Goal: Use online tool/utility: Utilize a website feature to perform a specific function

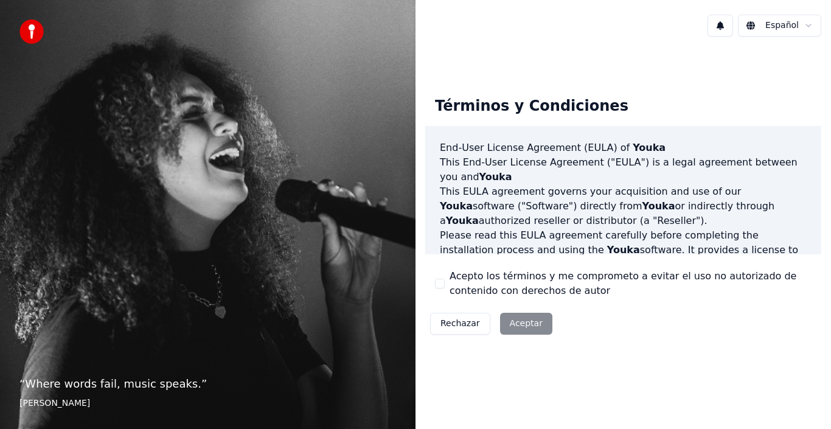
click at [511, 325] on div "Rechazar Aceptar" at bounding box center [491, 324] width 132 height 32
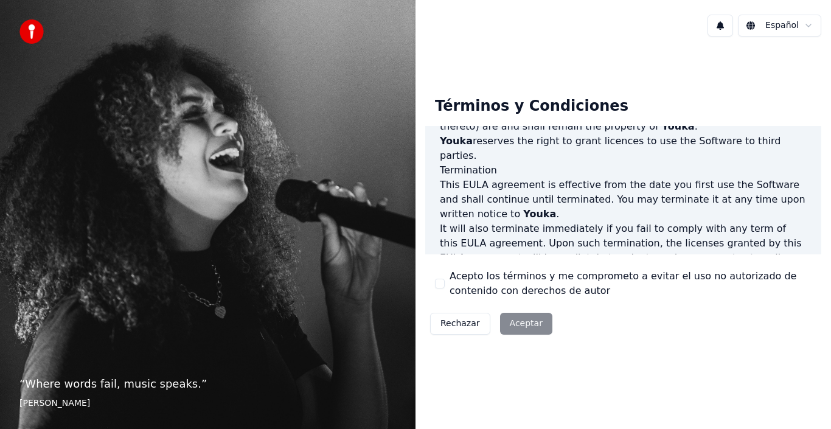
scroll to position [834, 0]
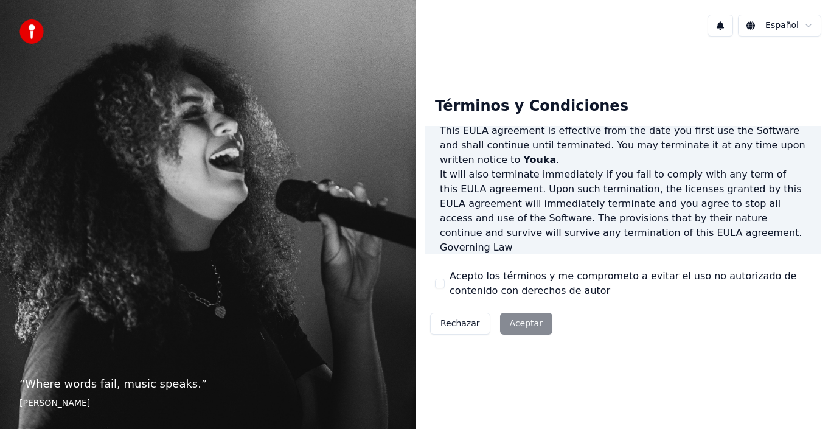
click at [516, 327] on div "Rechazar Aceptar" at bounding box center [491, 324] width 132 height 32
click at [437, 284] on button "Acepto los términos y me comprometo a evitar el uso no autorizado de contenido …" at bounding box center [440, 284] width 10 height 10
click at [516, 313] on button "Aceptar" at bounding box center [526, 324] width 52 height 22
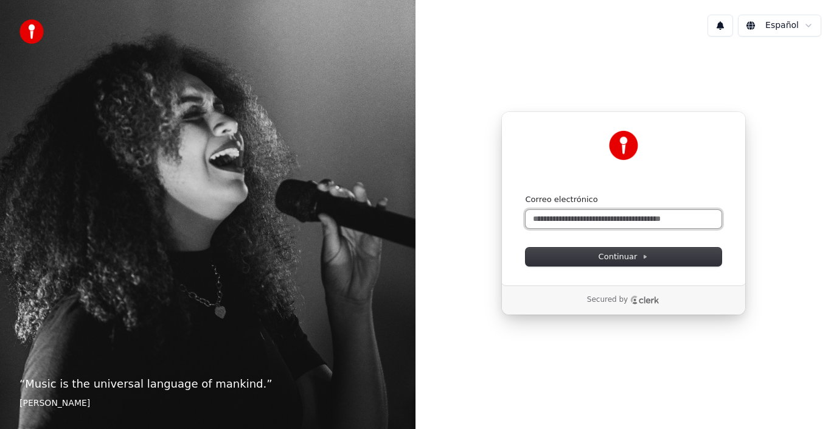
click at [671, 215] on input "Correo electrónico" at bounding box center [623, 219] width 196 height 18
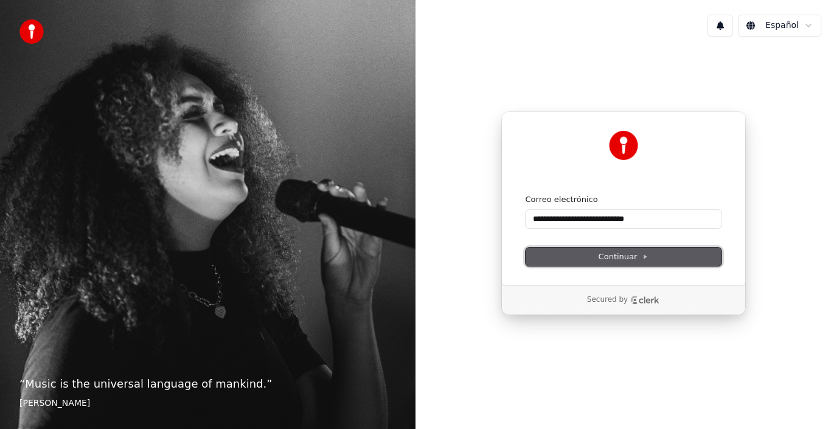
click at [649, 252] on button "Continuar" at bounding box center [623, 257] width 196 height 18
type input "**********"
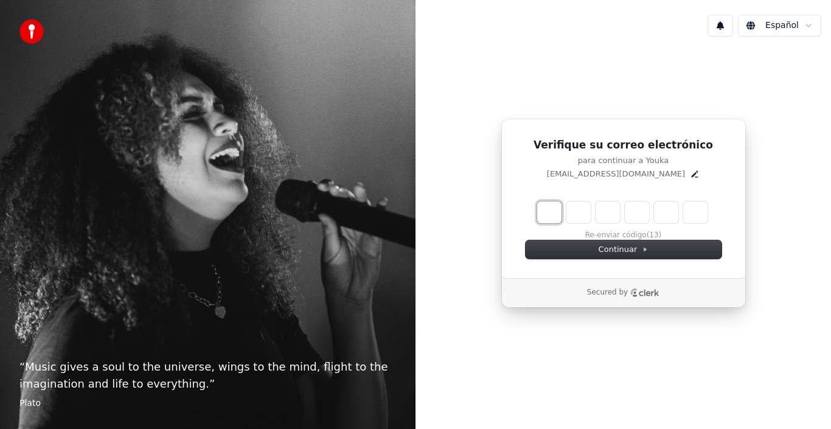
click at [555, 212] on input "Enter verification code. Digit 1" at bounding box center [549, 212] width 24 height 22
type input "******"
type input "*"
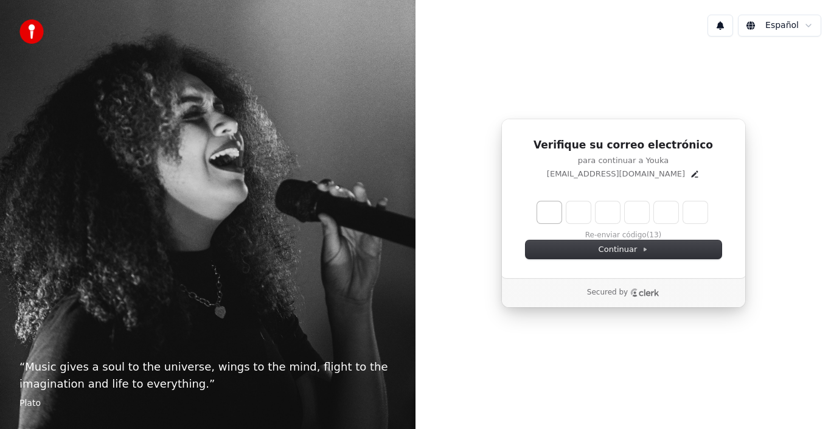
type input "*"
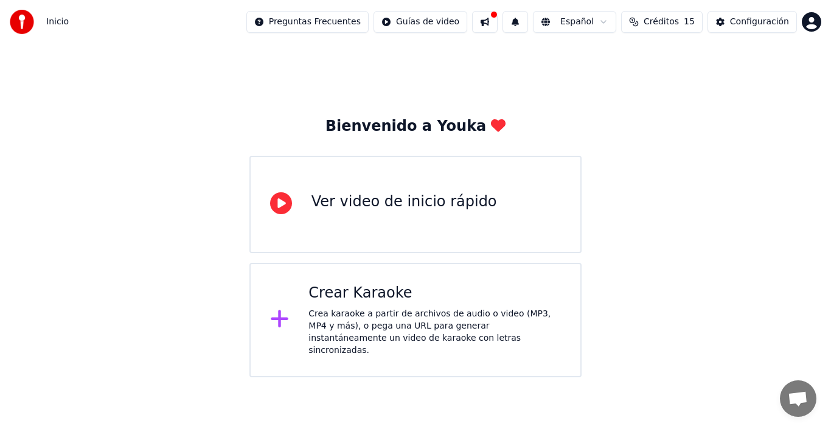
click at [396, 201] on div "Ver video de inicio rápido" at bounding box center [404, 201] width 186 height 19
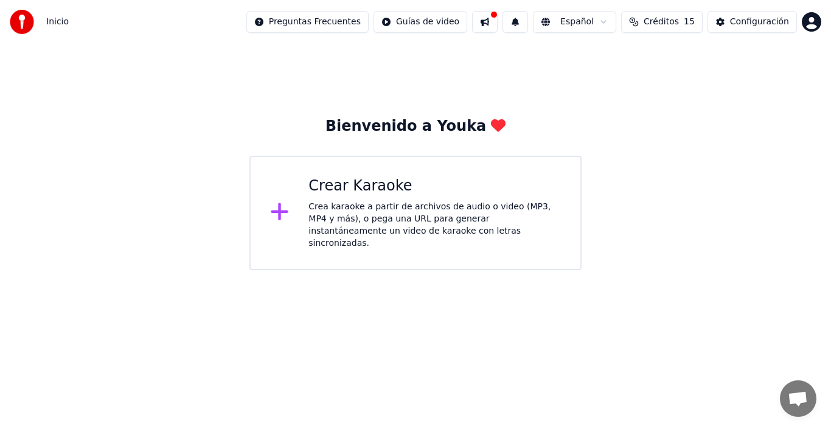
click at [392, 138] on div "Bienvenido a [PERSON_NAME] Karaoke Crea karaoke a partir de archivos de audio o…" at bounding box center [415, 193] width 332 height 153
click at [396, 128] on div "Bienvenido a Youka" at bounding box center [415, 126] width 181 height 19
click at [426, 215] on div "Crea karaoke a partir de archivos de audio o video (MP3, MP4 y más), o pega una…" at bounding box center [434, 225] width 252 height 49
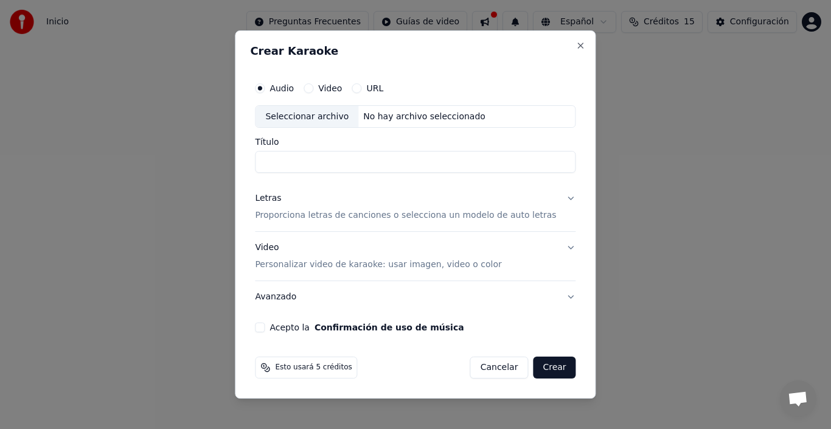
click at [313, 89] on button "Video" at bounding box center [308, 88] width 10 height 10
click at [335, 118] on div "Seleccionar archivo" at bounding box center [306, 117] width 103 height 22
click at [265, 88] on button "Audio" at bounding box center [260, 88] width 10 height 10
click at [318, 156] on input "Título" at bounding box center [415, 162] width 321 height 22
click at [322, 117] on div "Seleccionar archivo" at bounding box center [306, 117] width 103 height 22
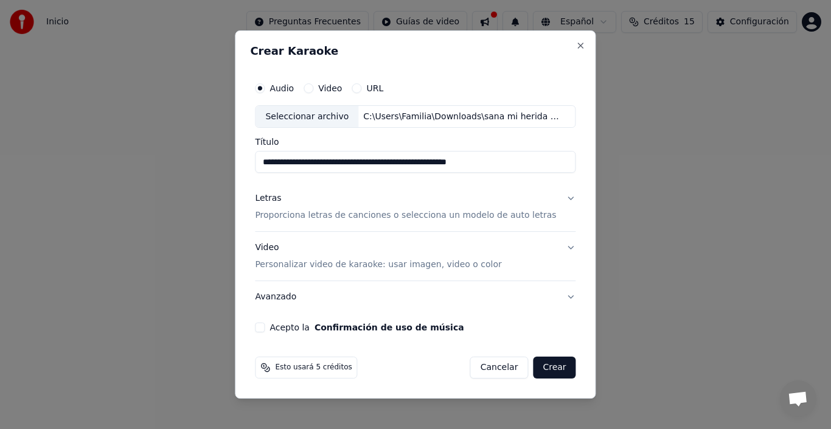
drag, startPoint x: 530, startPoint y: 162, endPoint x: 407, endPoint y: 176, distance: 123.6
click at [407, 176] on div "**********" at bounding box center [415, 204] width 330 height 266
type input "**********"
click at [558, 197] on button "Letras Proporciona letras de canciones o selecciona un modelo de auto letras" at bounding box center [415, 207] width 321 height 49
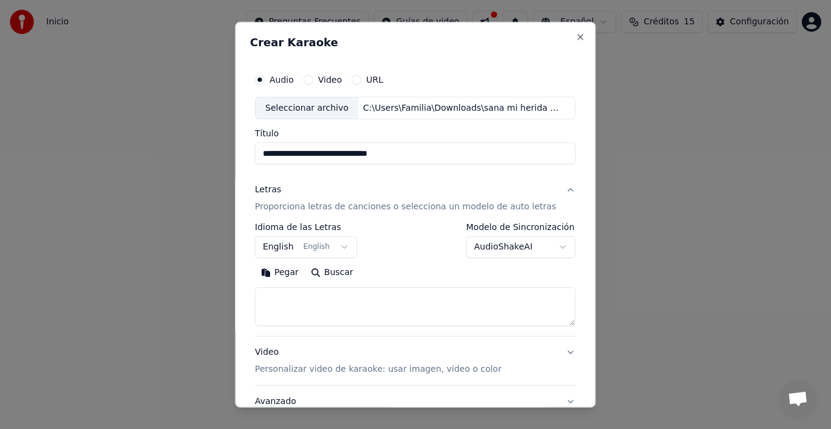
click at [328, 250] on button "English English" at bounding box center [306, 247] width 102 height 22
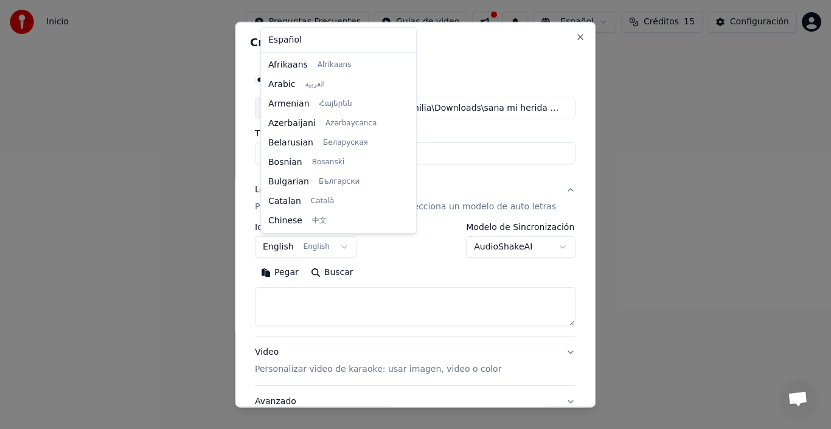
scroll to position [97, 0]
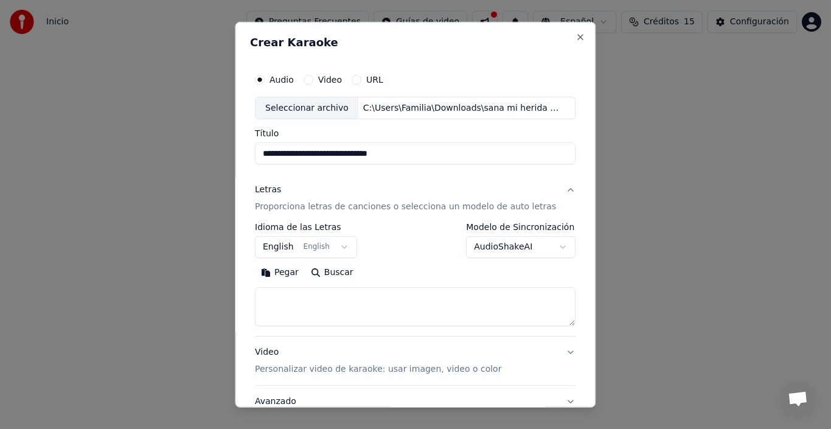
click at [339, 248] on body "**********" at bounding box center [415, 135] width 831 height 270
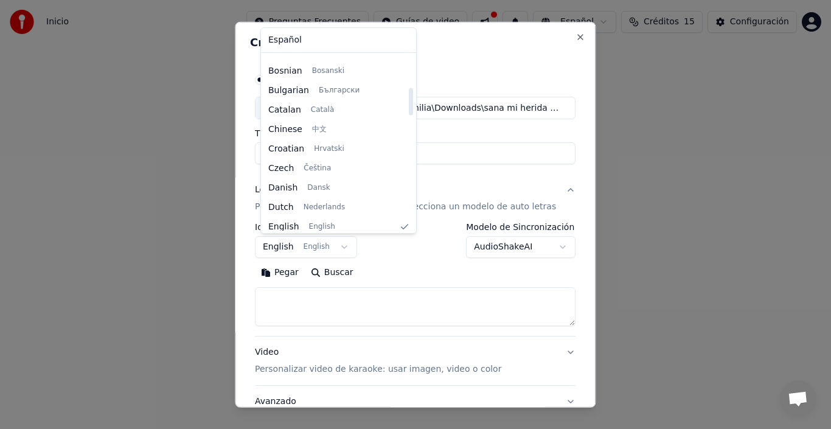
scroll to position [0, 0]
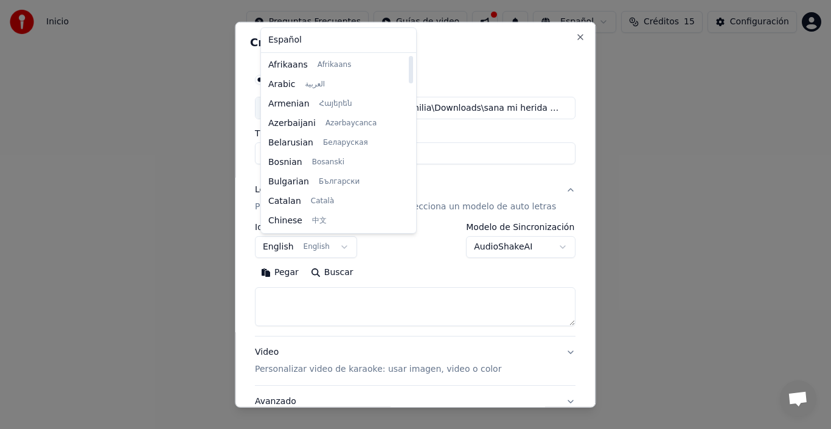
select select "**"
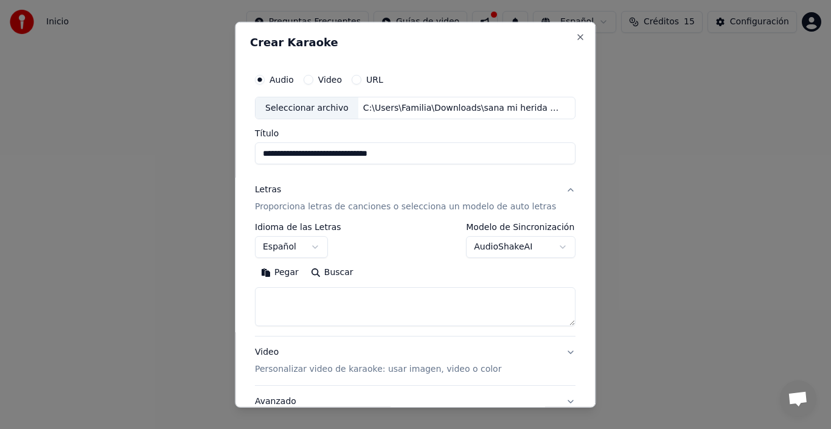
click at [541, 249] on body "**********" at bounding box center [415, 135] width 831 height 270
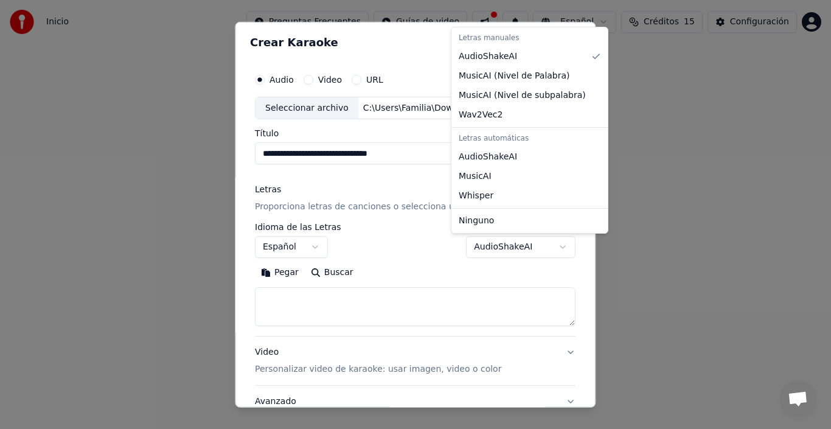
click at [394, 271] on div at bounding box center [415, 214] width 831 height 429
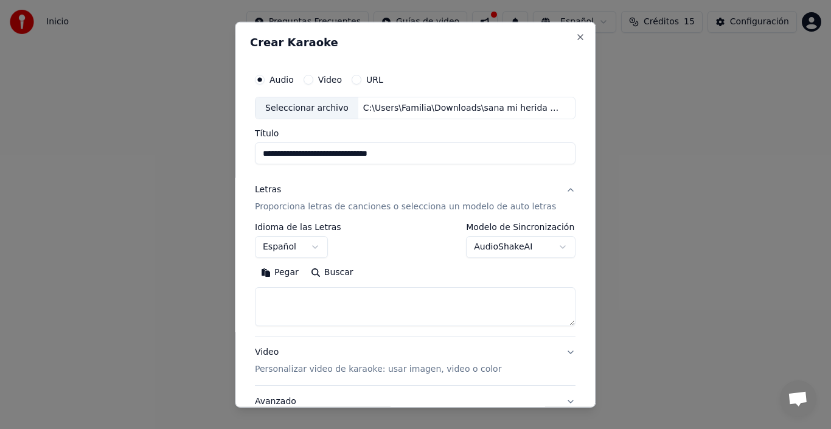
click at [309, 310] on textarea at bounding box center [415, 306] width 321 height 39
paste textarea "**********"
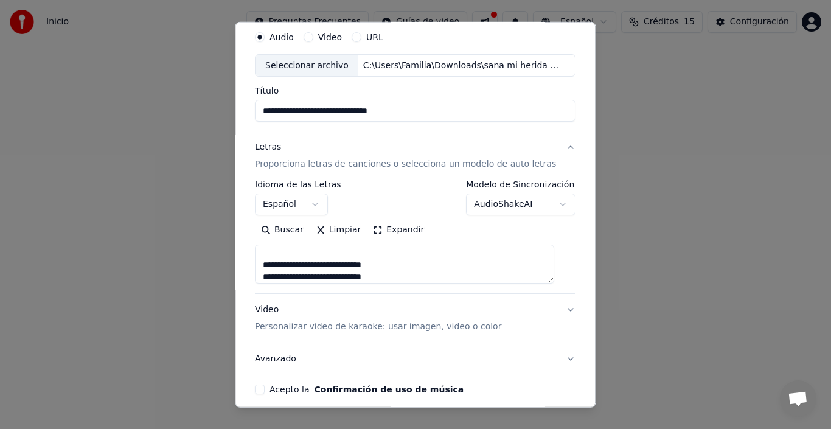
scroll to position [61, 0]
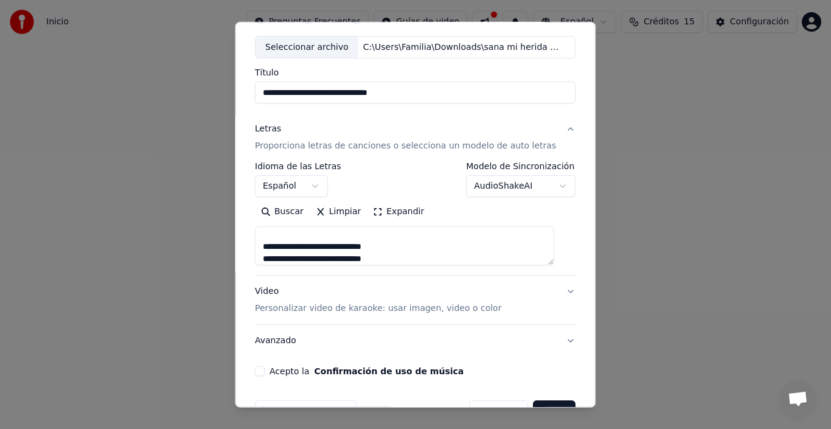
type textarea "**********"
click at [465, 313] on p "Personalizar video de karaoke: usar imagen, video o color" at bounding box center [378, 308] width 246 height 12
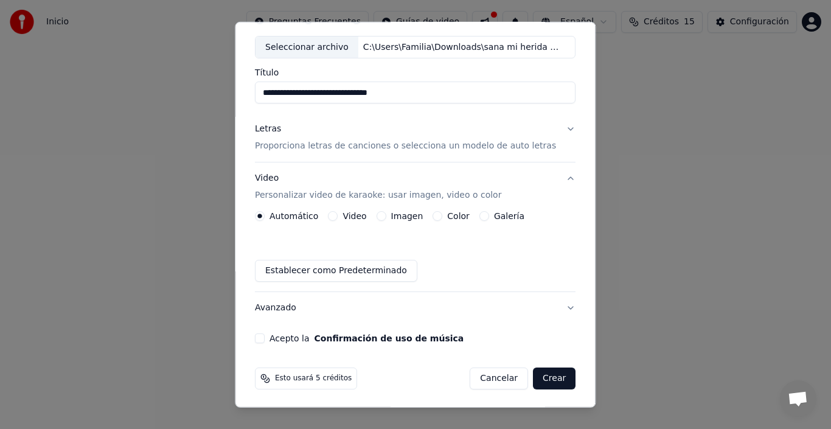
scroll to position [63, 0]
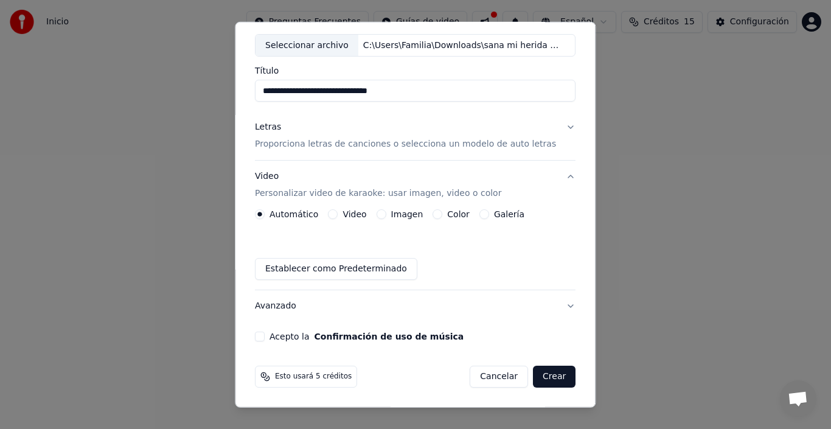
click at [534, 376] on button "Crear" at bounding box center [554, 377] width 43 height 22
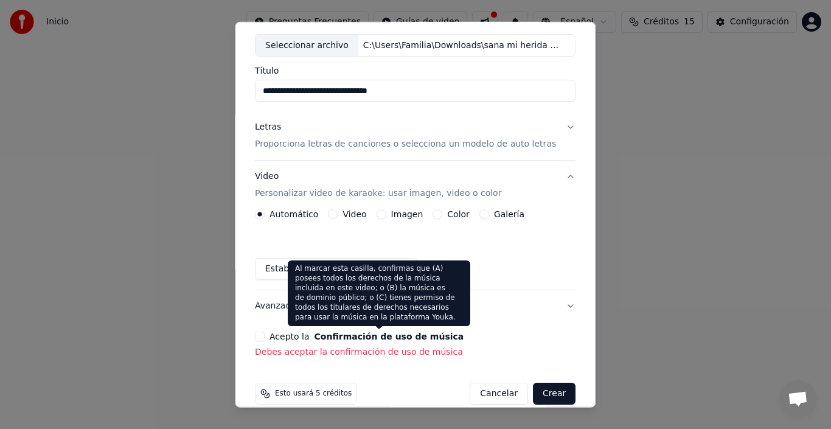
click at [352, 336] on button "Confirmación de uso de música" at bounding box center [389, 336] width 150 height 9
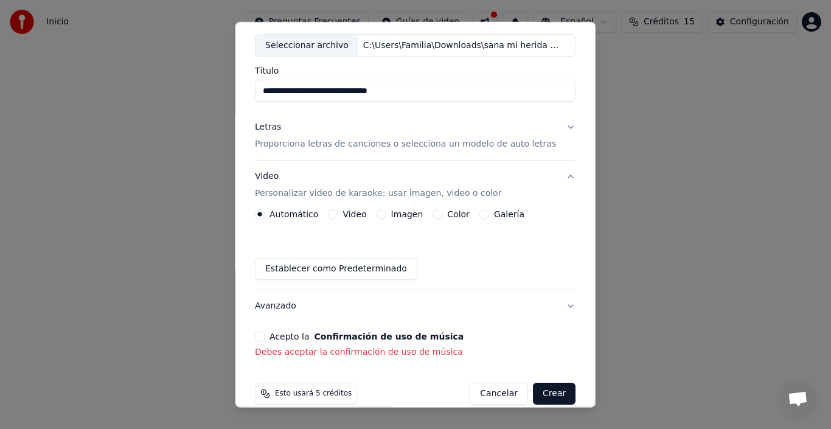
click at [325, 347] on p "Debes aceptar la confirmación de uso de música" at bounding box center [415, 352] width 321 height 12
click at [319, 356] on p "Debes aceptar la confirmación de uso de música" at bounding box center [415, 352] width 321 height 12
click at [265, 333] on button "Acepto la Confirmación de uso de música" at bounding box center [260, 336] width 10 height 10
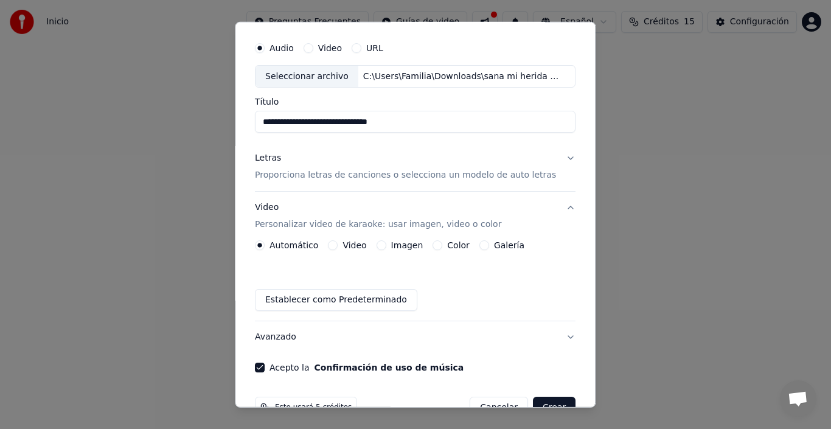
scroll to position [0, 0]
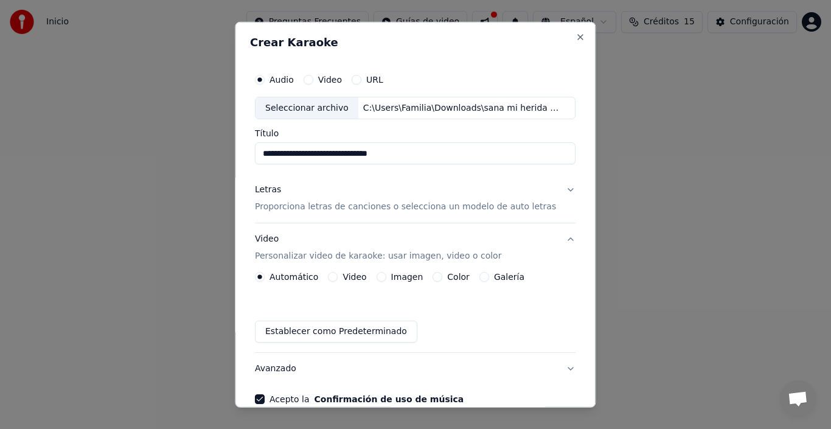
click at [535, 214] on button "Letras Proporciona letras de canciones o selecciona un modelo de auto letras" at bounding box center [415, 198] width 321 height 49
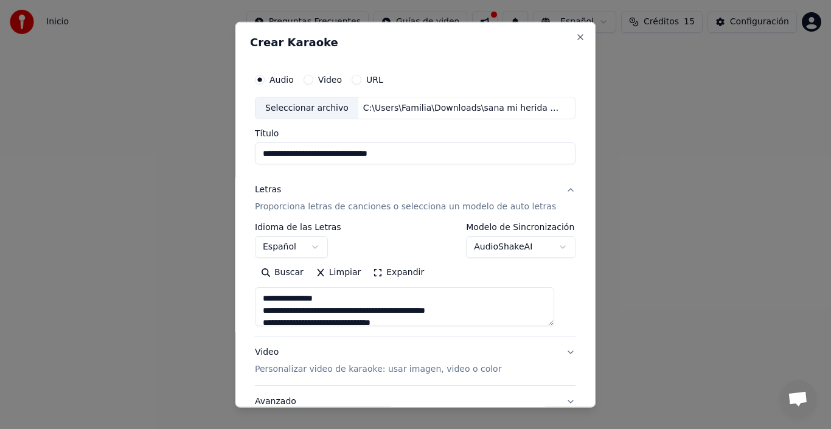
click at [535, 214] on button "Letras Proporciona letras de canciones o selecciona un modelo de auto letras" at bounding box center [415, 198] width 321 height 49
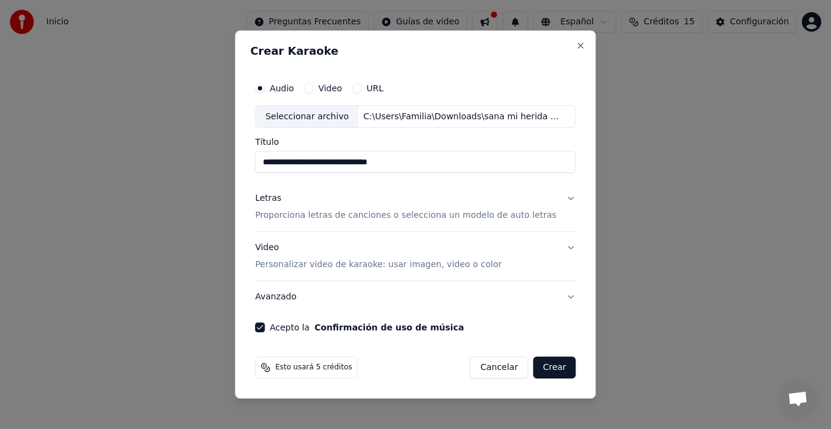
click at [549, 365] on button "Crear" at bounding box center [554, 367] width 43 height 22
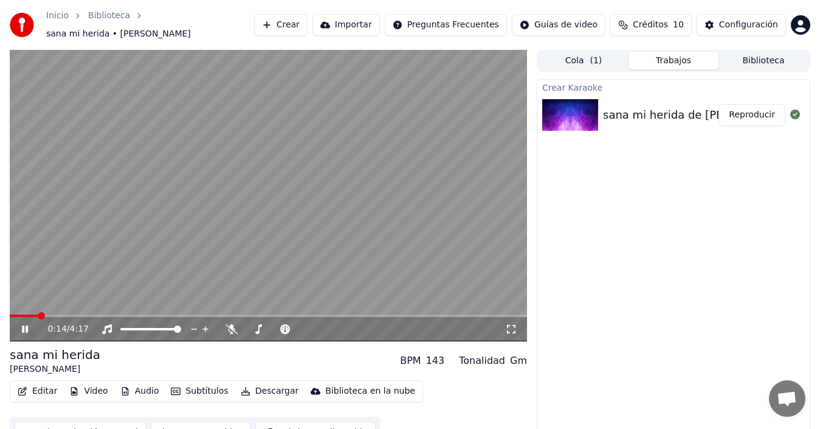
click at [22, 324] on icon at bounding box center [33, 329] width 28 height 10
click at [10, 312] on span at bounding box center [13, 315] width 7 height 7
drag, startPoint x: 21, startPoint y: 320, endPoint x: 44, endPoint y: 322, distance: 22.6
click at [22, 324] on icon at bounding box center [33, 329] width 28 height 10
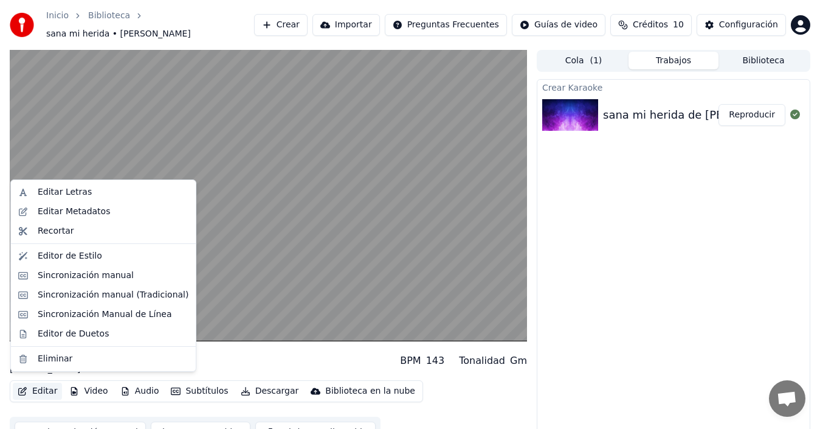
click at [37, 384] on button "Editar" at bounding box center [37, 391] width 49 height 17
click at [103, 293] on div "Sincronización manual (Tradicional)" at bounding box center [113, 295] width 151 height 12
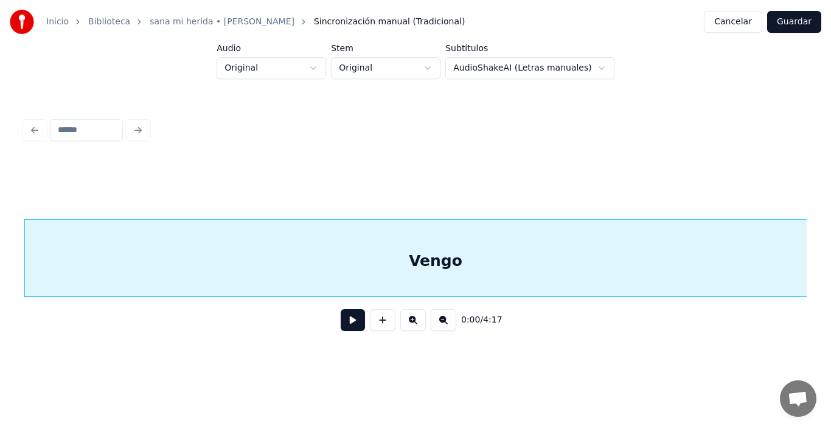
click at [426, 266] on div "Vengo" at bounding box center [435, 261] width 821 height 83
